Goal: Task Accomplishment & Management: Use online tool/utility

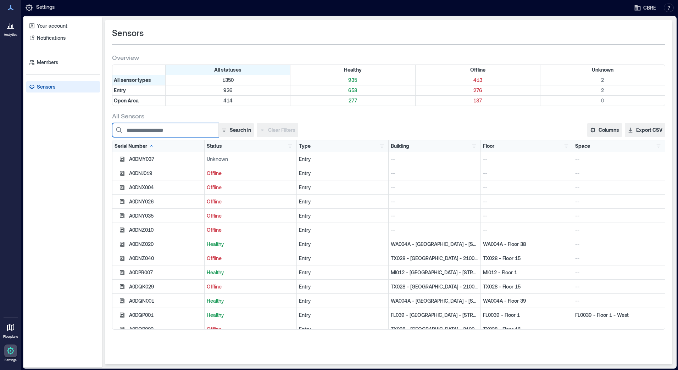
click at [171, 130] on input at bounding box center [165, 130] width 106 height 14
paste input "********"
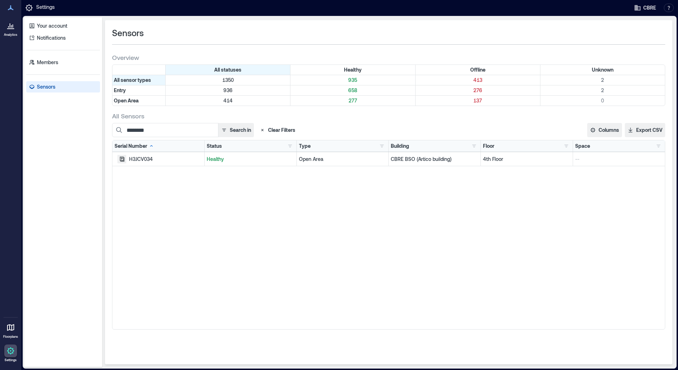
click at [120, 160] on icon "button" at bounding box center [122, 159] width 5 height 5
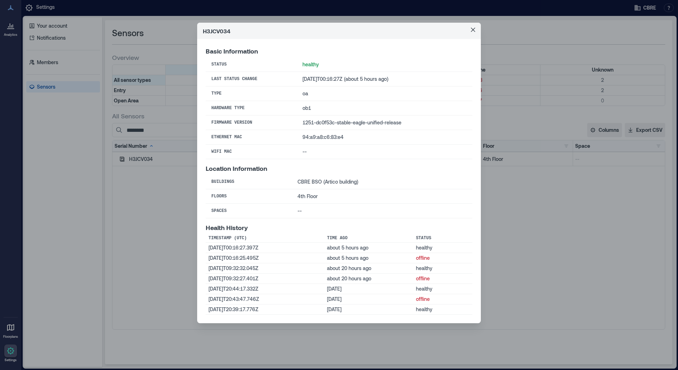
drag, startPoint x: 471, startPoint y: 29, endPoint x: 376, endPoint y: 118, distance: 130.9
click at [471, 29] on icon "Close" at bounding box center [473, 30] width 4 height 4
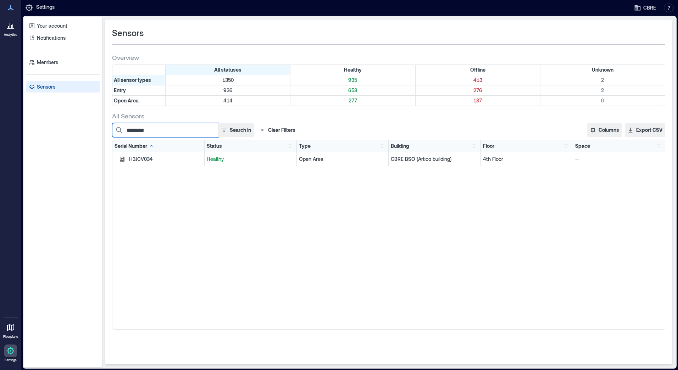
drag, startPoint x: 161, startPoint y: 134, endPoint x: 166, endPoint y: 132, distance: 5.9
click at [161, 134] on input "********" at bounding box center [165, 130] width 106 height 14
drag, startPoint x: 165, startPoint y: 131, endPoint x: 110, endPoint y: 129, distance: 55.0
click at [110, 129] on div "Sensors Overview All statuses Healthy Offline Unknown All sensor types 1350 935…" at bounding box center [388, 192] width 567 height 344
paste input
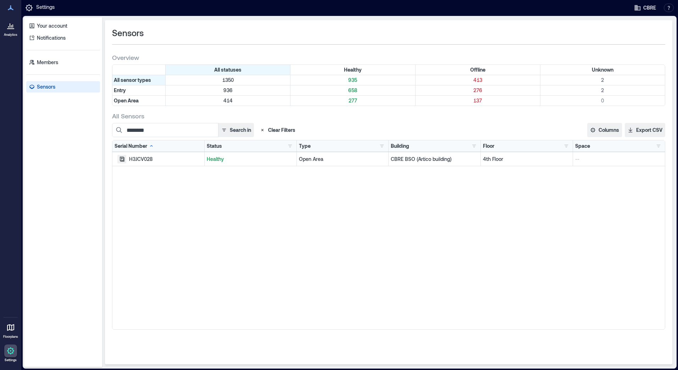
click at [122, 161] on icon "button" at bounding box center [122, 159] width 5 height 5
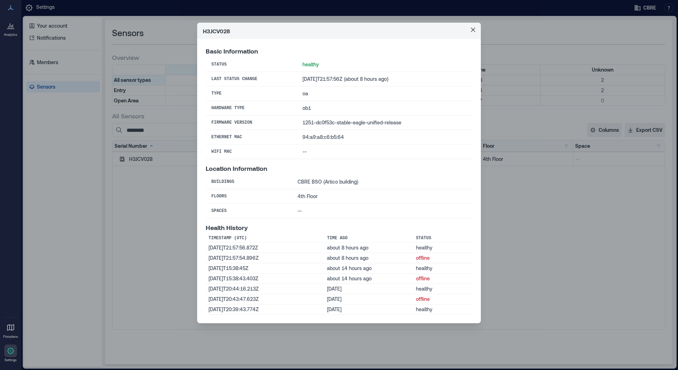
drag, startPoint x: 475, startPoint y: 31, endPoint x: 263, endPoint y: 162, distance: 249.4
click at [475, 31] on button "Close" at bounding box center [472, 29] width 11 height 11
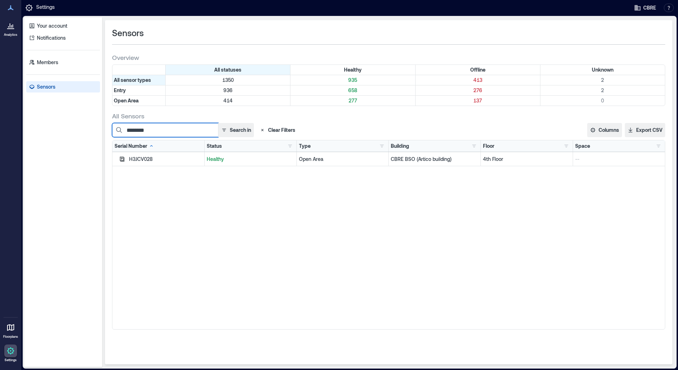
drag, startPoint x: 161, startPoint y: 132, endPoint x: 91, endPoint y: 131, distance: 70.2
click at [91, 131] on div "Your account Notifications Members Sensors Sensors Overview All statuses Health…" at bounding box center [349, 192] width 651 height 350
paste input
click at [122, 158] on icon "button" at bounding box center [122, 159] width 6 height 6
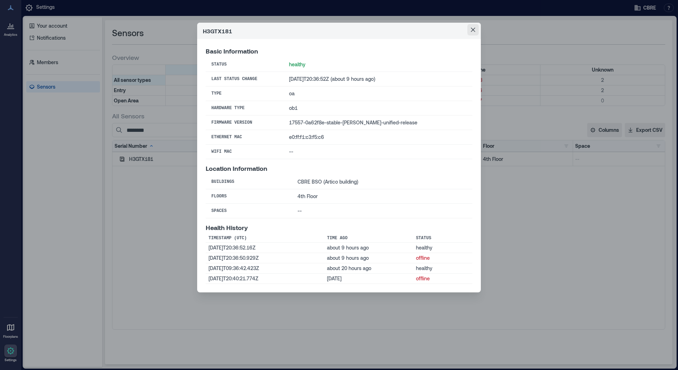
click at [473, 31] on icon "Close" at bounding box center [473, 30] width 4 height 4
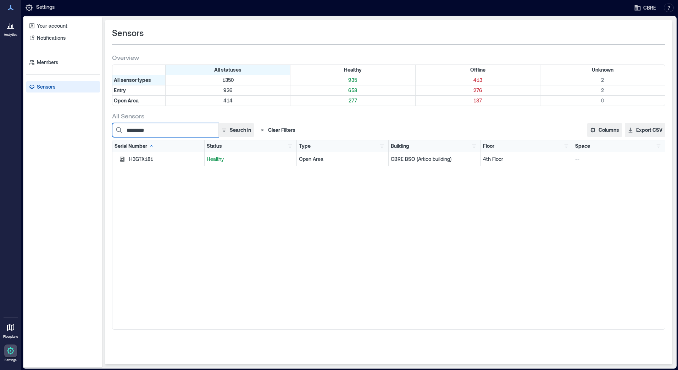
drag, startPoint x: 113, startPoint y: 131, endPoint x: 103, endPoint y: 130, distance: 10.0
click at [104, 130] on div "Sensors Overview All statuses Healthy Offline Unknown All sensor types 1350 935…" at bounding box center [388, 192] width 573 height 350
paste input
click at [120, 159] on icon "button" at bounding box center [122, 159] width 6 height 6
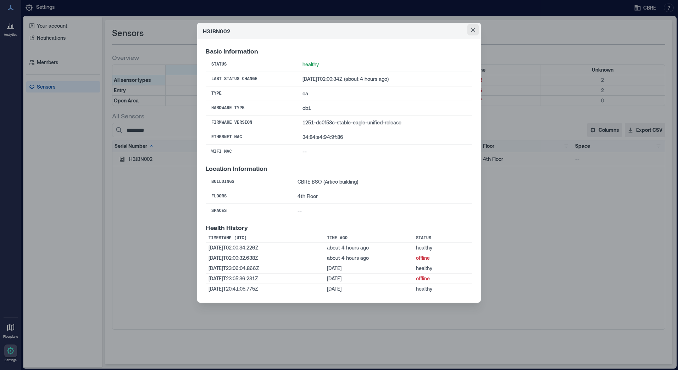
click at [471, 26] on button "Close" at bounding box center [472, 29] width 11 height 11
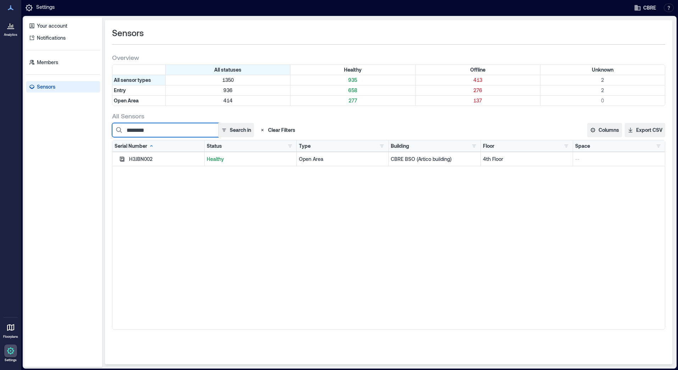
drag, startPoint x: 159, startPoint y: 132, endPoint x: 108, endPoint y: 124, distance: 51.6
click at [108, 124] on div "Sensors Overview All statuses Healthy Offline Unknown All sensor types 1350 935…" at bounding box center [388, 192] width 567 height 344
paste input
click at [123, 160] on icon "button" at bounding box center [122, 159] width 5 height 5
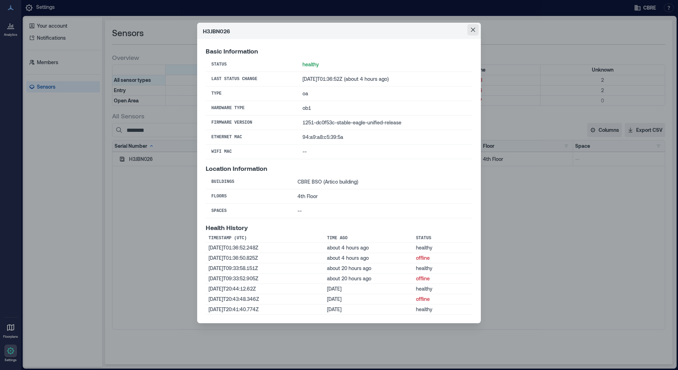
drag, startPoint x: 474, startPoint y: 27, endPoint x: 470, endPoint y: 30, distance: 4.8
click at [474, 27] on button "Close" at bounding box center [472, 29] width 11 height 11
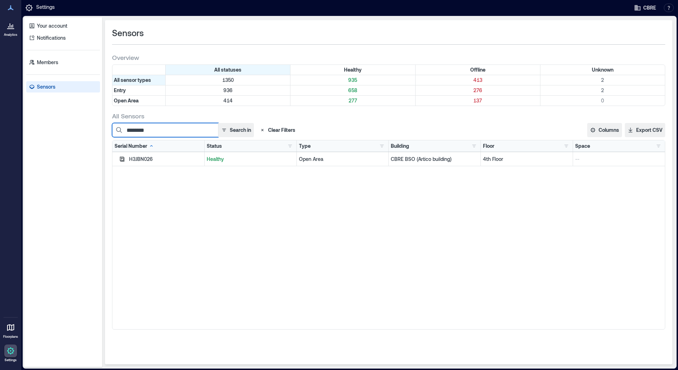
drag, startPoint x: 160, startPoint y: 133, endPoint x: 103, endPoint y: 128, distance: 57.3
click at [103, 128] on div "Sensors Overview All statuses Healthy Offline Unknown All sensor types 1350 935…" at bounding box center [388, 192] width 573 height 350
paste input
click at [124, 158] on icon "button" at bounding box center [122, 159] width 6 height 6
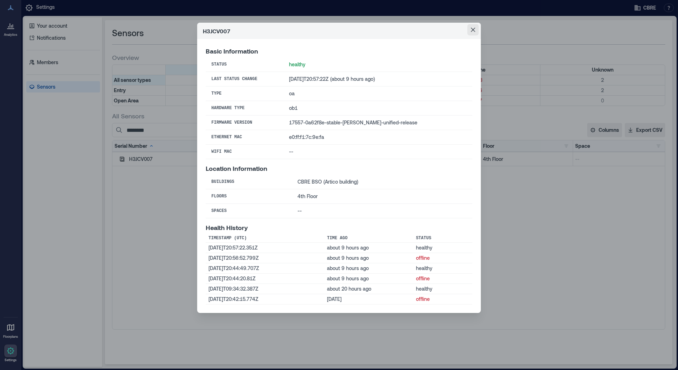
drag, startPoint x: 474, startPoint y: 27, endPoint x: 456, endPoint y: 30, distance: 18.6
click at [474, 27] on button "Close" at bounding box center [472, 29] width 11 height 11
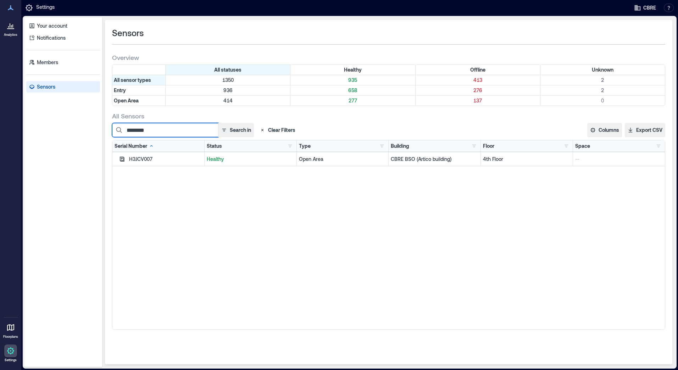
drag, startPoint x: 167, startPoint y: 130, endPoint x: 94, endPoint y: 130, distance: 73.0
click at [95, 130] on div "Your account Notifications Members Sensors Sensors Overview All statuses Health…" at bounding box center [349, 192] width 651 height 350
paste input
click at [123, 161] on icon "button" at bounding box center [122, 159] width 5 height 5
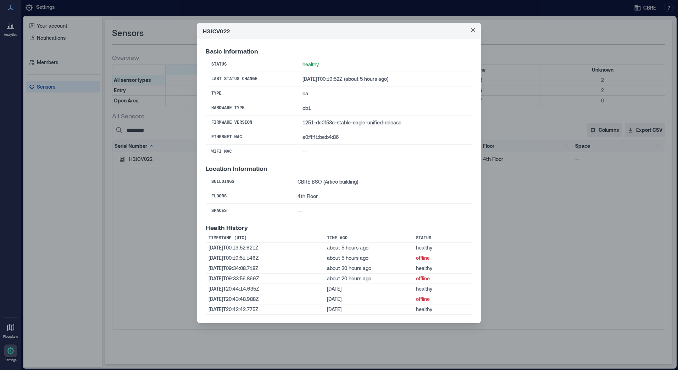
drag, startPoint x: 473, startPoint y: 29, endPoint x: 194, endPoint y: 133, distance: 297.3
click at [473, 29] on icon "Close" at bounding box center [473, 30] width 4 height 4
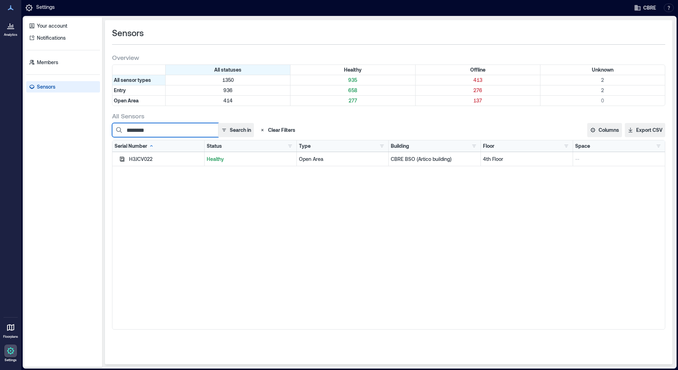
drag, startPoint x: 160, startPoint y: 129, endPoint x: 86, endPoint y: 127, distance: 74.1
click at [86, 128] on div "Your account Notifications Members Sensors Sensors Overview All statuses Health…" at bounding box center [349, 192] width 651 height 350
paste input
click at [120, 159] on icon "button" at bounding box center [122, 159] width 6 height 6
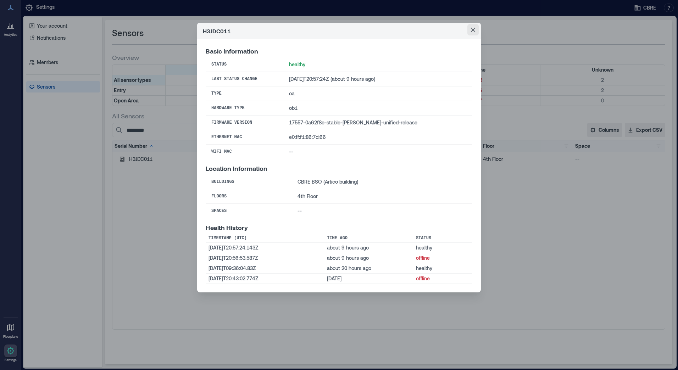
click at [473, 29] on icon "Close" at bounding box center [473, 30] width 4 height 4
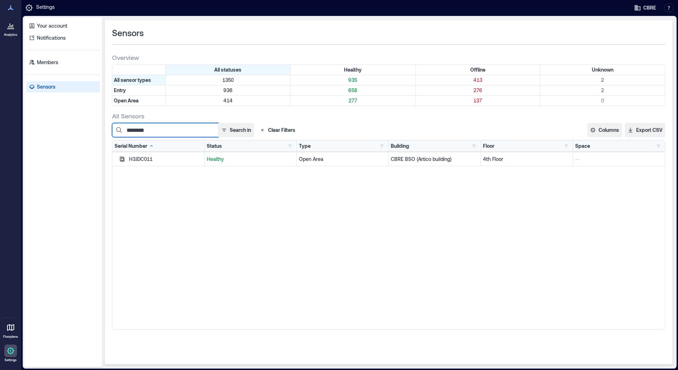
drag, startPoint x: 158, startPoint y: 131, endPoint x: 88, endPoint y: 130, distance: 70.9
click at [88, 130] on div "Your account Notifications Members Sensors Sensors Overview All statuses Health…" at bounding box center [349, 192] width 651 height 350
paste input
click at [125, 160] on button "button" at bounding box center [121, 159] width 9 height 9
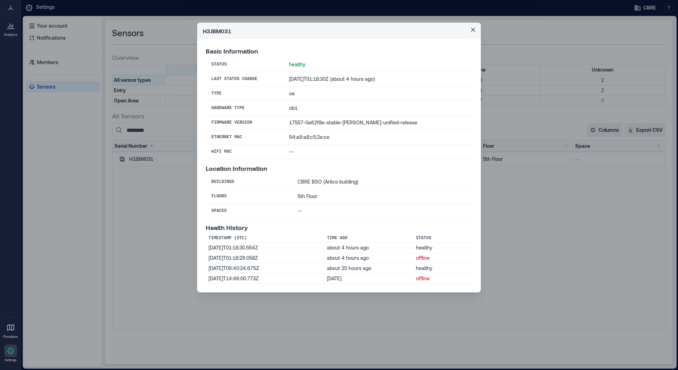
click at [474, 28] on icon "Close" at bounding box center [473, 30] width 4 height 4
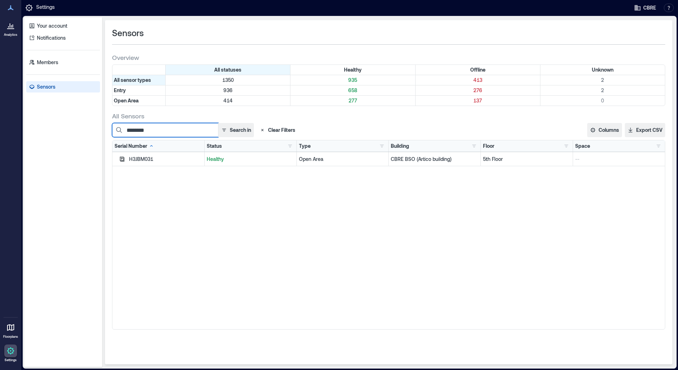
drag, startPoint x: 157, startPoint y: 130, endPoint x: 111, endPoint y: 127, distance: 46.5
click at [111, 127] on div "Sensors Overview All statuses Healthy Offline Unknown All sensor types 1350 935…" at bounding box center [388, 192] width 567 height 344
paste input
click at [120, 160] on icon "button" at bounding box center [122, 159] width 5 height 5
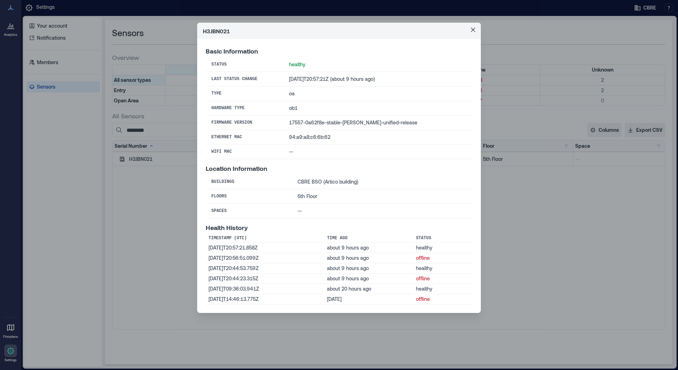
drag, startPoint x: 476, startPoint y: 30, endPoint x: 132, endPoint y: 109, distance: 352.6
click at [476, 30] on button "Close" at bounding box center [472, 29] width 11 height 11
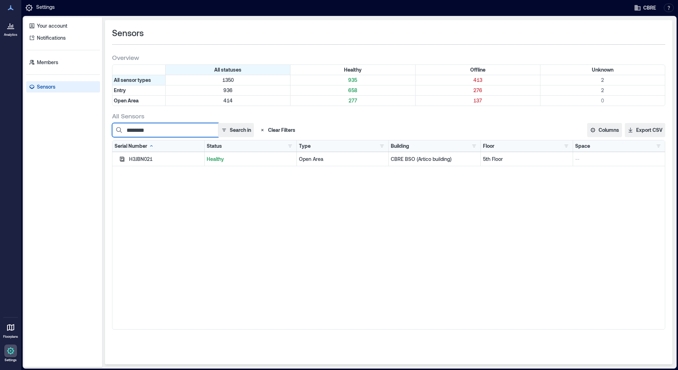
drag, startPoint x: 164, startPoint y: 130, endPoint x: 90, endPoint y: 126, distance: 73.9
click at [90, 126] on div "Your account Notifications Members Sensors Sensors Overview All statuses Health…" at bounding box center [349, 192] width 651 height 350
paste input
click at [122, 159] on icon "button" at bounding box center [122, 159] width 6 height 6
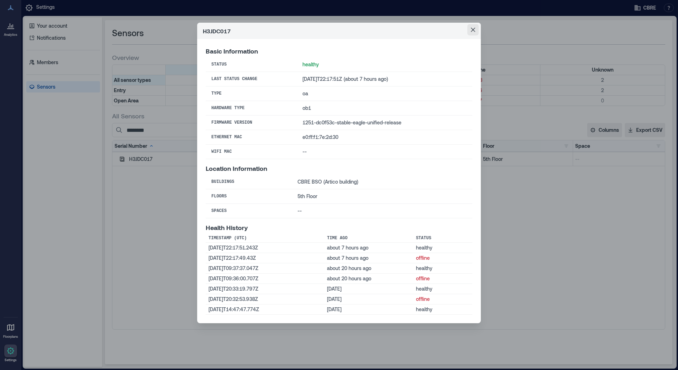
drag, startPoint x: 476, startPoint y: 29, endPoint x: 169, endPoint y: 200, distance: 351.2
click at [476, 29] on button "Close" at bounding box center [472, 29] width 11 height 11
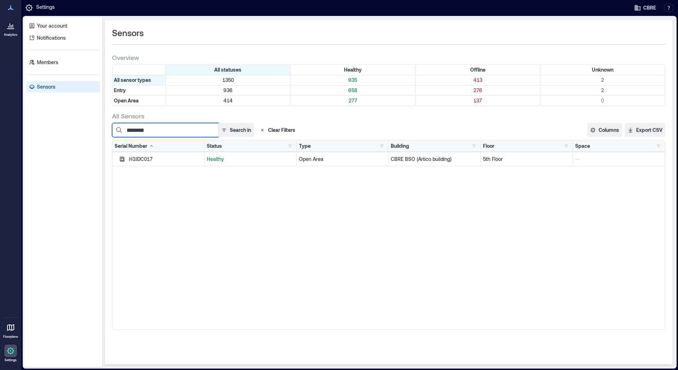
drag, startPoint x: 156, startPoint y: 130, endPoint x: 98, endPoint y: 129, distance: 57.4
click at [98, 129] on div "Your account Notifications Members Sensors Sensors Overview All statuses Health…" at bounding box center [349, 192] width 651 height 350
paste input
type input "********"
click at [120, 158] on icon "button" at bounding box center [122, 159] width 6 height 6
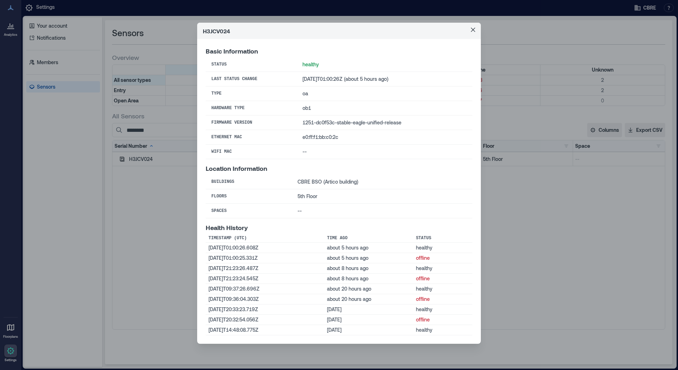
drag, startPoint x: 473, startPoint y: 27, endPoint x: 477, endPoint y: 36, distance: 9.5
click at [473, 27] on button "Close" at bounding box center [472, 29] width 11 height 11
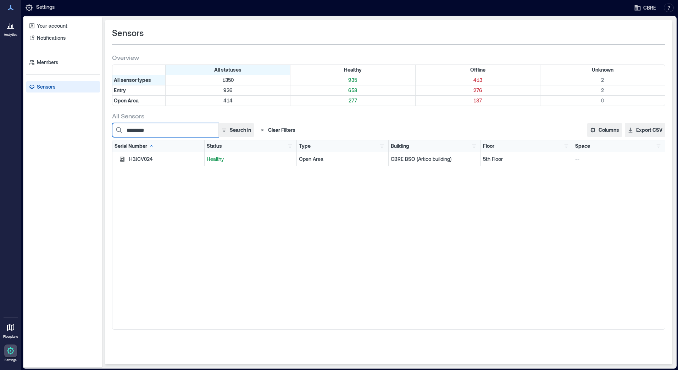
drag, startPoint x: 163, startPoint y: 132, endPoint x: 113, endPoint y: 132, distance: 49.6
click at [113, 132] on input "********" at bounding box center [165, 130] width 106 height 14
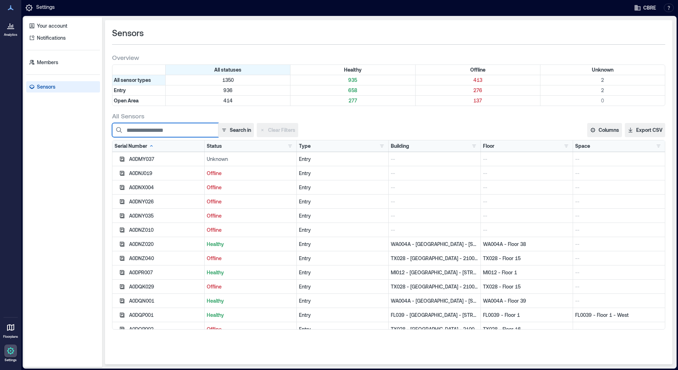
paste input "********"
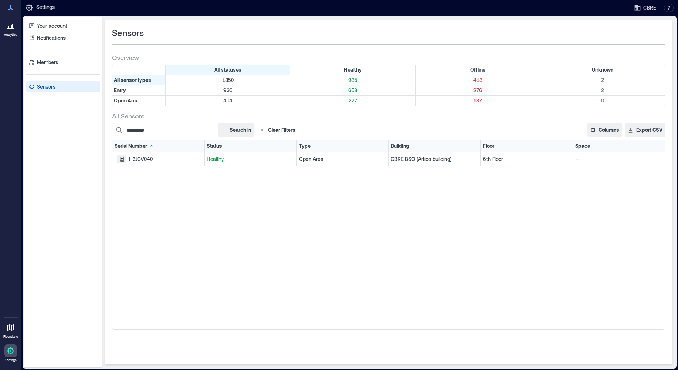
click at [122, 161] on icon "button" at bounding box center [122, 159] width 5 height 5
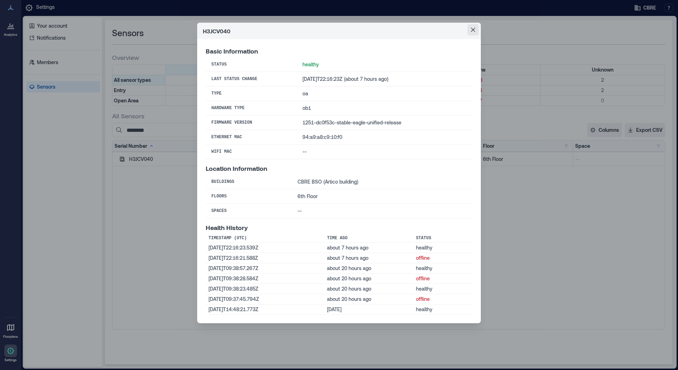
click at [474, 27] on button "Close" at bounding box center [472, 29] width 11 height 11
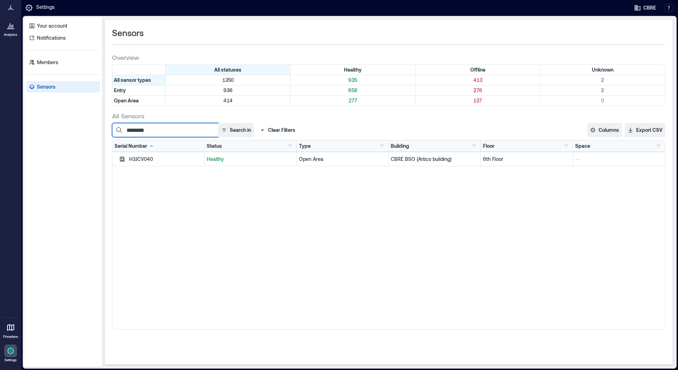
drag, startPoint x: 161, startPoint y: 132, endPoint x: 102, endPoint y: 130, distance: 58.2
click at [104, 130] on div "Sensors Overview All statuses Healthy Offline Unknown All sensor types 1350 935…" at bounding box center [388, 192] width 573 height 350
paste input
click at [122, 157] on icon "button" at bounding box center [122, 159] width 6 height 6
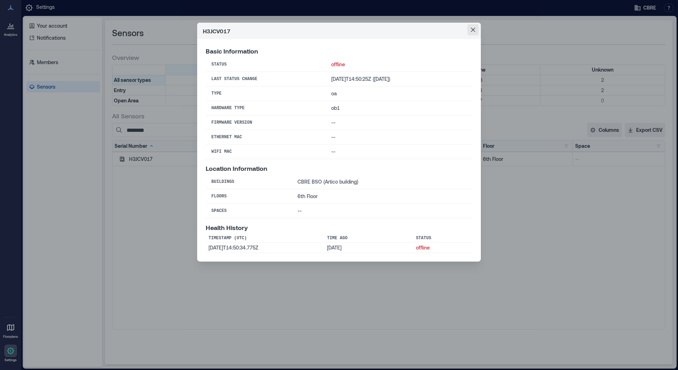
drag, startPoint x: 475, startPoint y: 29, endPoint x: 662, endPoint y: 30, distance: 187.5
click at [475, 29] on icon "Close" at bounding box center [473, 30] width 4 height 4
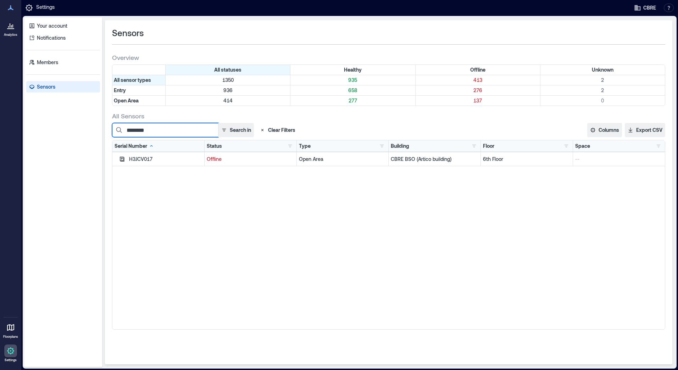
drag, startPoint x: 160, startPoint y: 131, endPoint x: 116, endPoint y: 131, distance: 43.9
click at [116, 131] on input "********" at bounding box center [165, 130] width 106 height 14
paste input
click at [121, 161] on icon "button" at bounding box center [122, 159] width 5 height 5
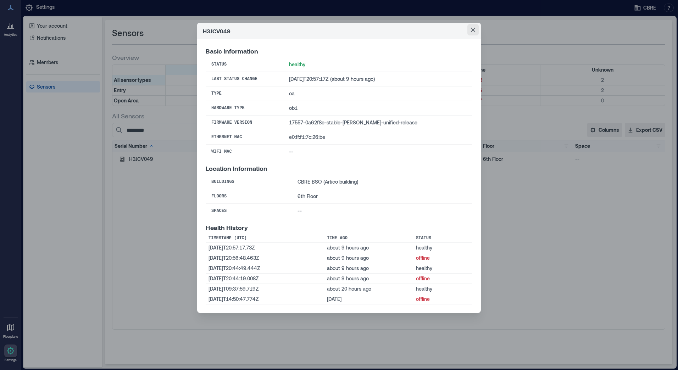
click at [472, 29] on icon "Close" at bounding box center [473, 30] width 4 height 4
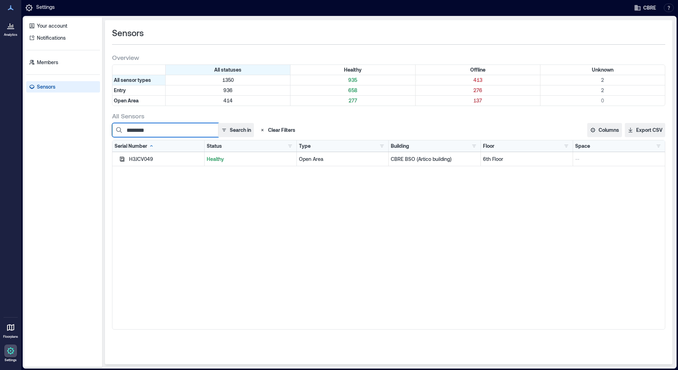
drag, startPoint x: 163, startPoint y: 130, endPoint x: 111, endPoint y: 129, distance: 51.7
click at [111, 129] on div "Sensors Overview All statuses Healthy Offline Unknown All sensor types 1350 935…" at bounding box center [388, 192] width 567 height 344
paste input
click at [122, 158] on icon "button" at bounding box center [122, 159] width 6 height 6
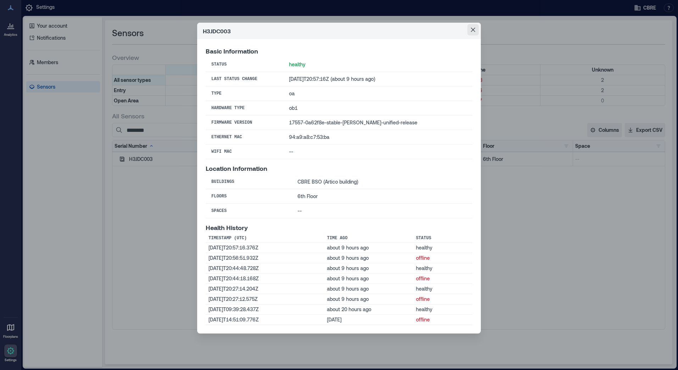
click at [473, 31] on icon "Close" at bounding box center [473, 30] width 4 height 4
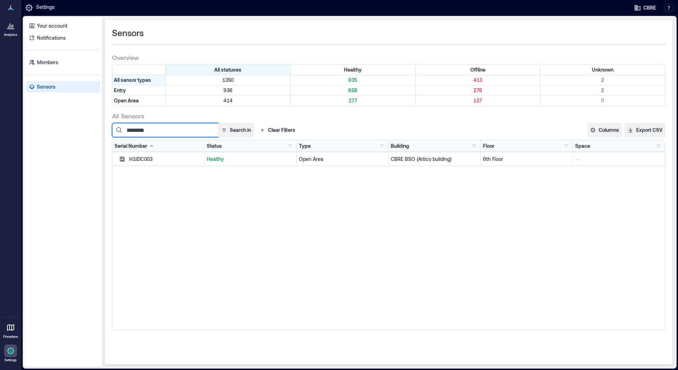
drag, startPoint x: 147, startPoint y: 133, endPoint x: 108, endPoint y: 133, distance: 38.3
click at [109, 133] on div "Sensors Overview All statuses Healthy Offline Unknown All sensor types 1350 935…" at bounding box center [388, 192] width 567 height 344
paste input
click at [121, 156] on button "button" at bounding box center [121, 159] width 9 height 9
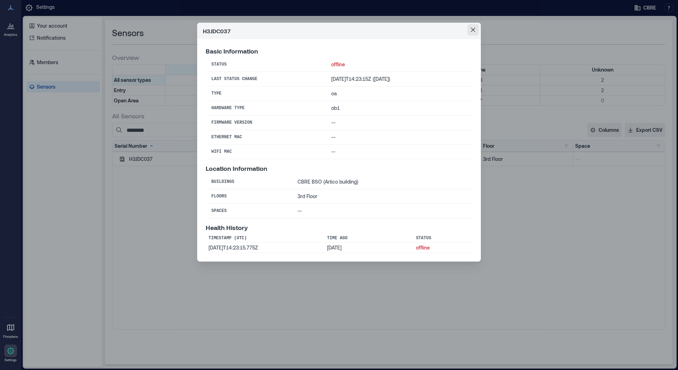
click at [474, 28] on icon "Close" at bounding box center [473, 30] width 4 height 4
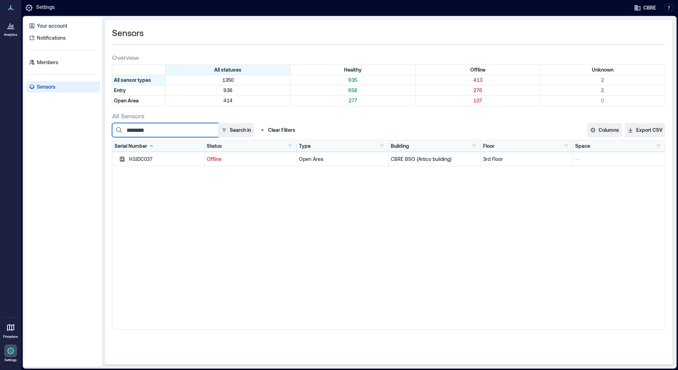
drag, startPoint x: 161, startPoint y: 125, endPoint x: 110, endPoint y: 128, distance: 50.4
click at [110, 128] on div "Sensors Overview All statuses Healthy Offline Unknown All sensor types 1350 935…" at bounding box center [388, 192] width 567 height 344
paste input
click at [123, 159] on icon "button" at bounding box center [122, 159] width 5 height 5
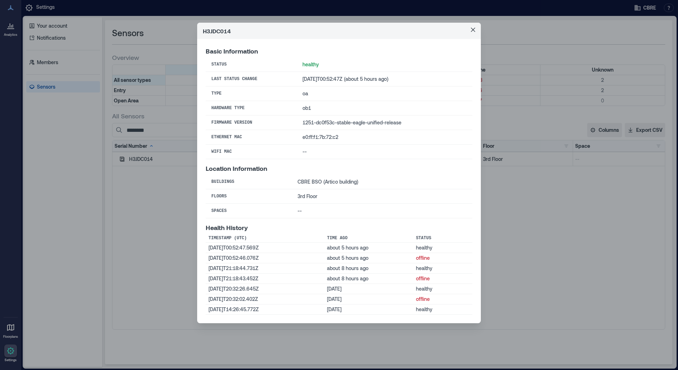
drag, startPoint x: 471, startPoint y: 30, endPoint x: 632, endPoint y: 31, distance: 161.6
click at [471, 30] on icon "Close" at bounding box center [473, 30] width 4 height 4
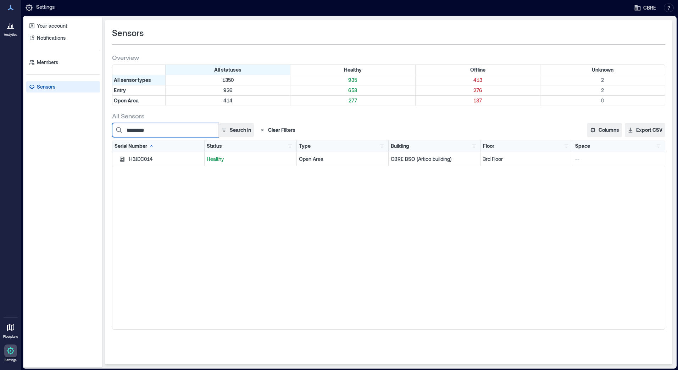
drag, startPoint x: 156, startPoint y: 131, endPoint x: 114, endPoint y: 129, distance: 41.9
click at [114, 129] on input "********" at bounding box center [165, 130] width 106 height 14
paste input
click at [121, 159] on icon "button" at bounding box center [122, 159] width 6 height 6
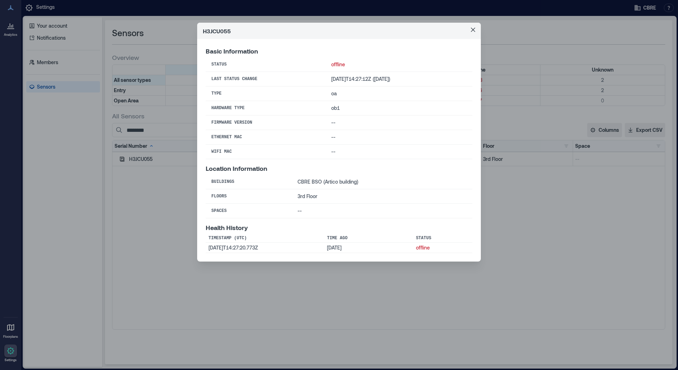
drag, startPoint x: 470, startPoint y: 30, endPoint x: 278, endPoint y: 108, distance: 207.0
click at [470, 30] on button "Close" at bounding box center [472, 29] width 11 height 11
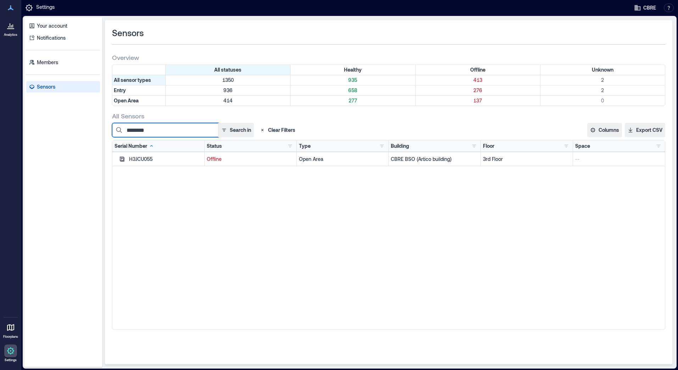
drag, startPoint x: 162, startPoint y: 130, endPoint x: 106, endPoint y: 130, distance: 56.0
click at [106, 130] on div "Sensors Overview All statuses Healthy Offline Unknown All sensor types 1350 935…" at bounding box center [388, 192] width 567 height 344
paste input
click at [121, 161] on icon "button" at bounding box center [122, 159] width 5 height 5
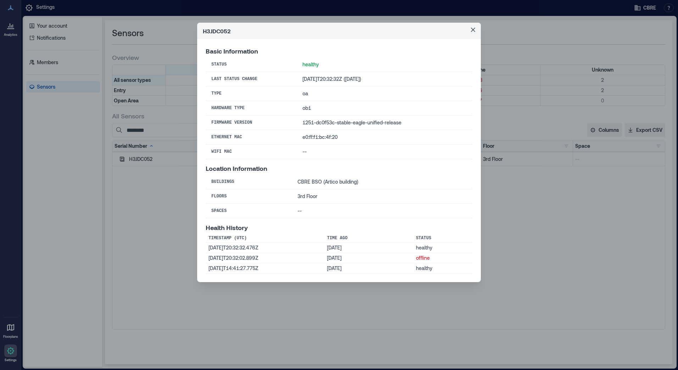
drag, startPoint x: 474, startPoint y: 27, endPoint x: 187, endPoint y: 147, distance: 310.4
click at [474, 27] on button "Close" at bounding box center [472, 29] width 11 height 11
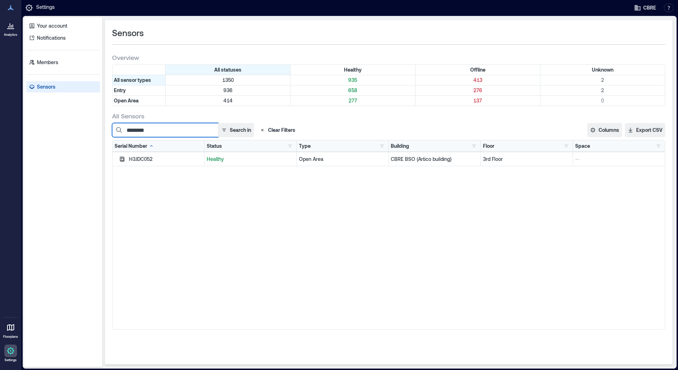
drag, startPoint x: 139, startPoint y: 130, endPoint x: 110, endPoint y: 127, distance: 28.5
click at [110, 127] on div "Sensors Overview All statuses Healthy Offline Unknown All sensor types 1350 935…" at bounding box center [388, 192] width 567 height 344
paste input
click at [118, 155] on button "button" at bounding box center [121, 159] width 9 height 9
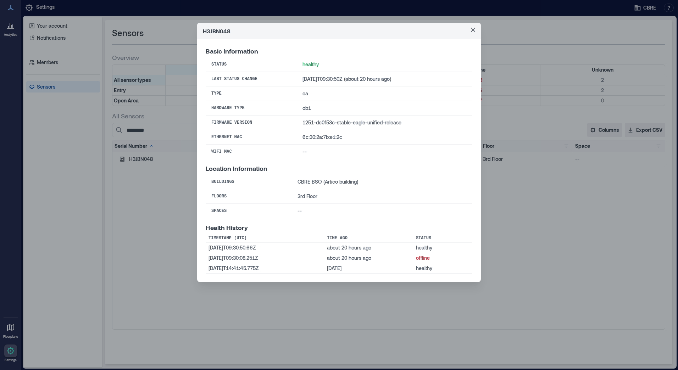
drag, startPoint x: 472, startPoint y: 28, endPoint x: 478, endPoint y: 42, distance: 15.1
click at [472, 28] on icon "Close" at bounding box center [473, 30] width 4 height 4
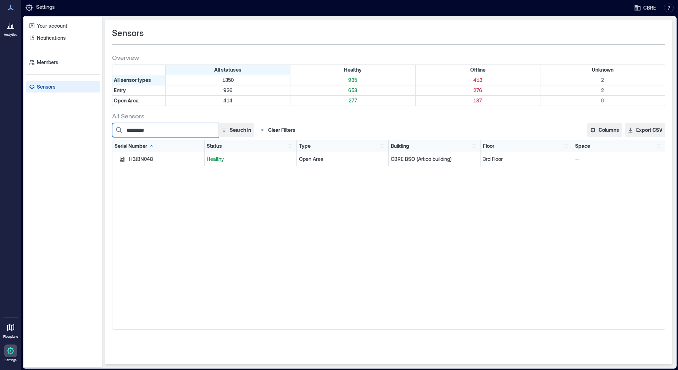
drag, startPoint x: 160, startPoint y: 130, endPoint x: 102, endPoint y: 134, distance: 57.9
click at [103, 134] on div "Sensors Overview All statuses Healthy Offline Unknown All sensor types 1350 935…" at bounding box center [388, 192] width 573 height 350
paste input
drag, startPoint x: 158, startPoint y: 133, endPoint x: 110, endPoint y: 131, distance: 47.5
click at [110, 131] on div "Sensors Overview All statuses Healthy Offline Unknown All sensor types 1350 935…" at bounding box center [388, 192] width 567 height 344
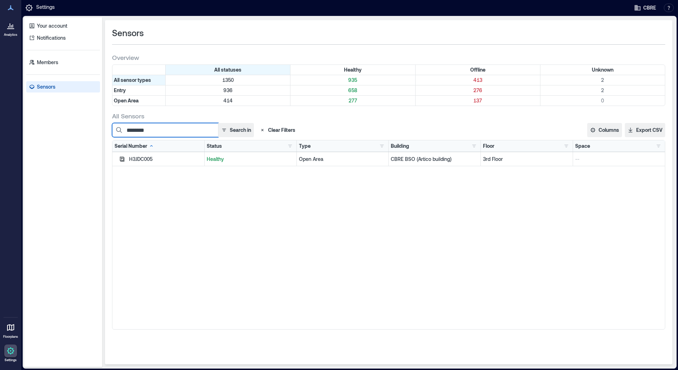
paste input
drag, startPoint x: 160, startPoint y: 130, endPoint x: 106, endPoint y: 131, distance: 54.6
click at [106, 131] on div "Sensors Overview All statuses Healthy Offline Unknown All sensor types 1350 935…" at bounding box center [388, 192] width 567 height 344
paste input
click at [122, 159] on icon "button" at bounding box center [122, 159] width 6 height 6
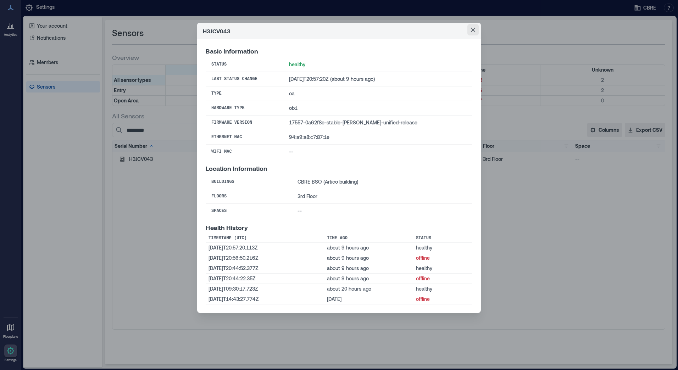
drag, startPoint x: 473, startPoint y: 28, endPoint x: 162, endPoint y: 102, distance: 320.5
click at [474, 28] on icon "Close" at bounding box center [473, 30] width 4 height 4
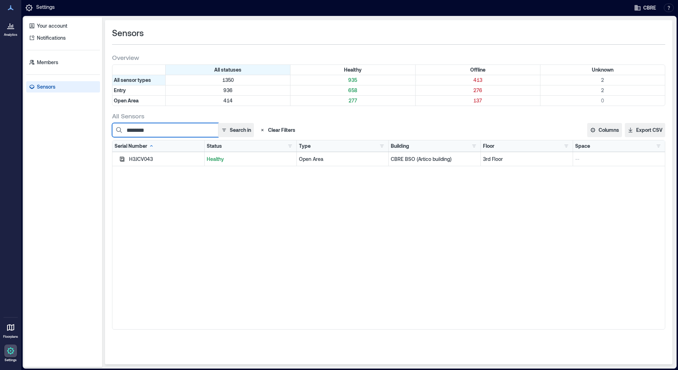
drag, startPoint x: 161, startPoint y: 133, endPoint x: 94, endPoint y: 128, distance: 66.8
click at [94, 128] on div "Your account Notifications Members Sensors Sensors Overview All statuses Health…" at bounding box center [349, 192] width 651 height 350
paste input
click at [123, 161] on icon "button" at bounding box center [122, 159] width 5 height 5
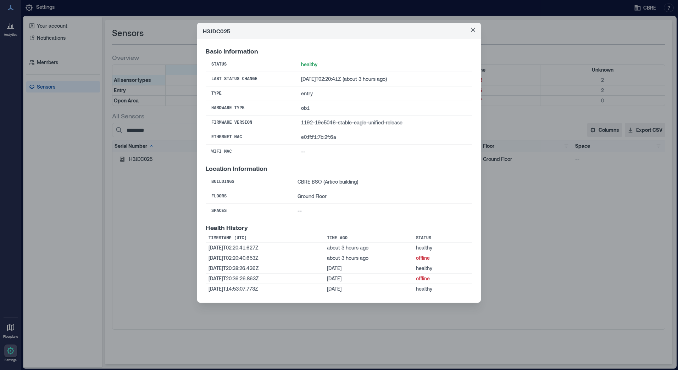
drag, startPoint x: 475, startPoint y: 32, endPoint x: 274, endPoint y: 31, distance: 201.3
click at [475, 32] on button "Close" at bounding box center [472, 29] width 11 height 11
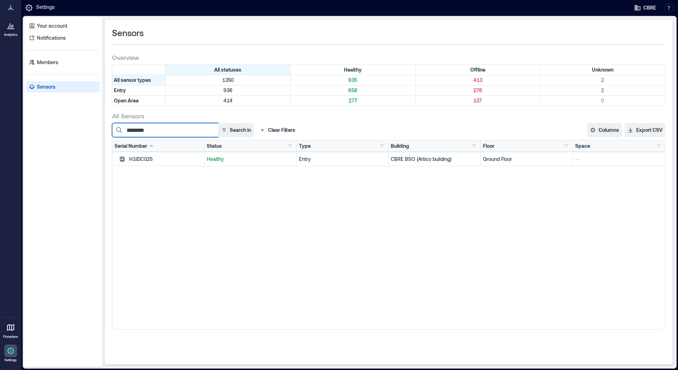
drag, startPoint x: 171, startPoint y: 129, endPoint x: 91, endPoint y: 128, distance: 79.4
click at [91, 128] on div "Your account Notifications Members Sensors Sensors Overview All statuses Health…" at bounding box center [349, 192] width 651 height 350
paste input
click at [123, 161] on icon "button" at bounding box center [122, 159] width 5 height 5
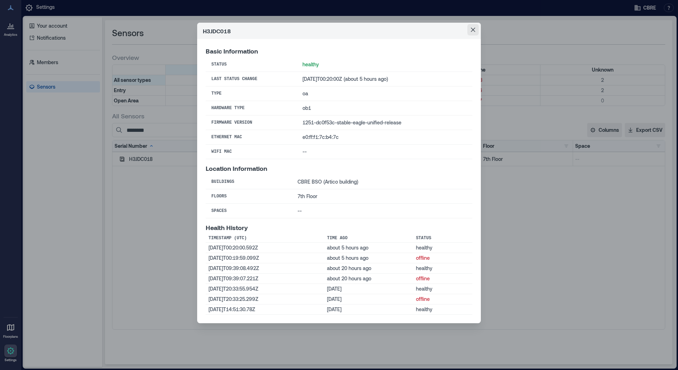
click at [472, 30] on icon "Close" at bounding box center [473, 30] width 4 height 4
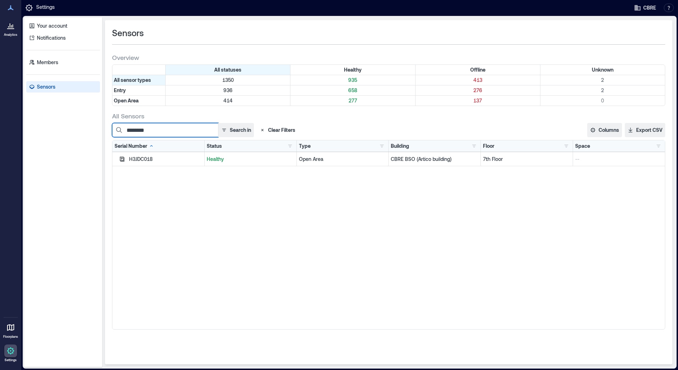
drag, startPoint x: 159, startPoint y: 131, endPoint x: 106, endPoint y: 127, distance: 53.4
click at [106, 127] on div "Sensors Overview All statuses Healthy Offline Unknown All sensor types 1350 935…" at bounding box center [388, 192] width 567 height 344
paste input
click at [121, 158] on icon "button" at bounding box center [122, 159] width 5 height 5
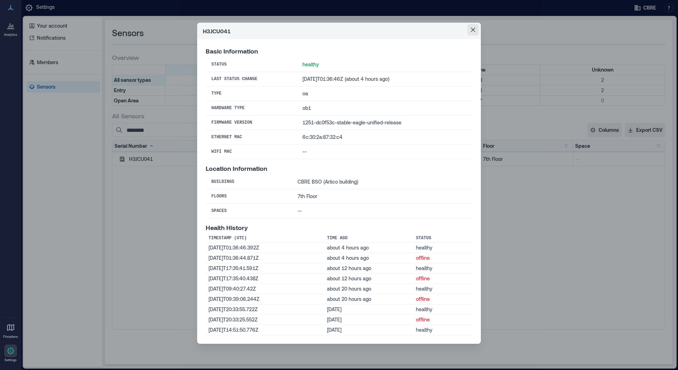
click at [475, 29] on icon "Close" at bounding box center [473, 30] width 4 height 4
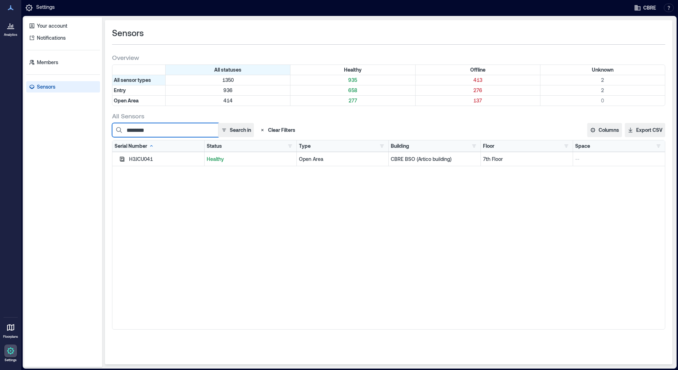
drag, startPoint x: 159, startPoint y: 129, endPoint x: 109, endPoint y: 128, distance: 50.7
click at [109, 128] on div "Sensors Overview All statuses Healthy Offline Unknown All sensor types 1350 935…" at bounding box center [388, 192] width 567 height 344
paste input
click at [120, 161] on icon "button" at bounding box center [122, 159] width 5 height 5
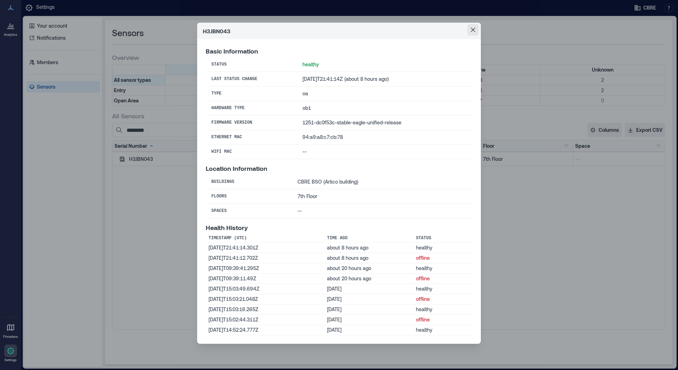
drag, startPoint x: 476, startPoint y: 32, endPoint x: 229, endPoint y: 112, distance: 260.2
click at [476, 32] on button "Close" at bounding box center [472, 29] width 11 height 11
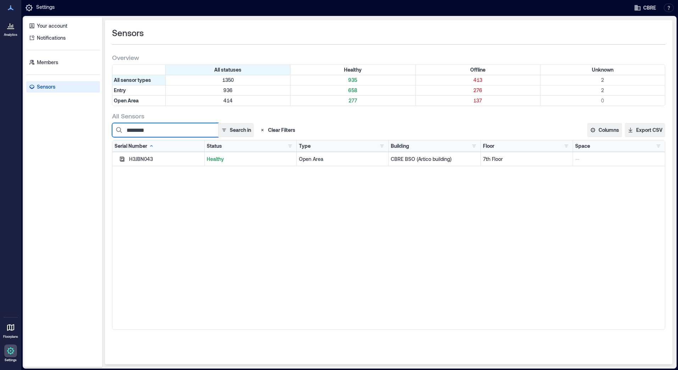
drag, startPoint x: 170, startPoint y: 133, endPoint x: 100, endPoint y: 132, distance: 69.5
click at [100, 132] on div "Your account Notifications Members Sensors Sensors Overview All statuses Health…" at bounding box center [349, 192] width 651 height 350
paste input
type input "********"
click at [121, 158] on icon "button" at bounding box center [122, 159] width 5 height 5
